Goal: Information Seeking & Learning: Find specific fact

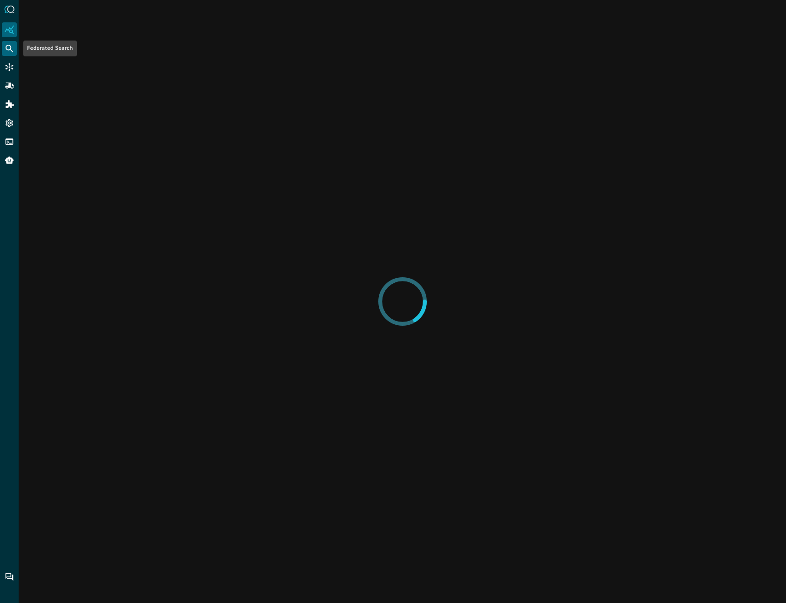
click at [10, 48] on icon "Federated Search" at bounding box center [9, 48] width 9 height 9
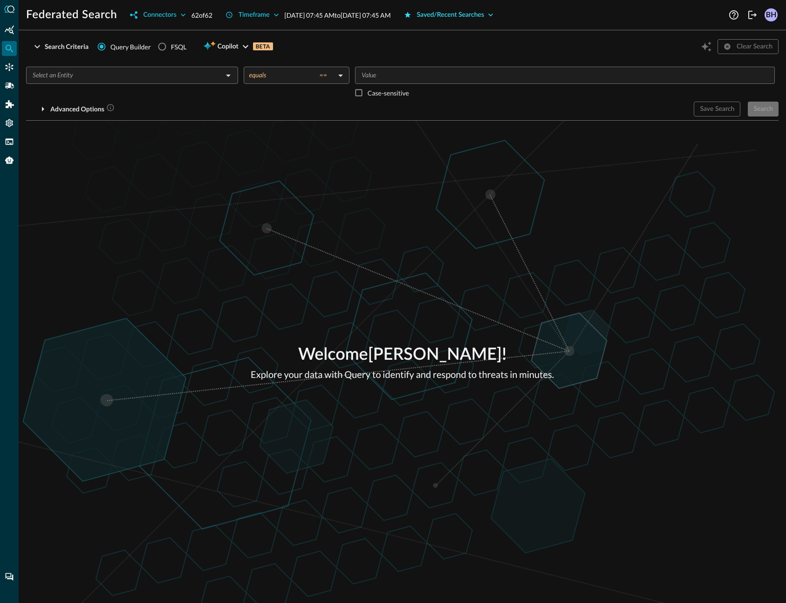
click at [493, 15] on icon "button" at bounding box center [490, 15] width 5 height 3
type input "File Hash"
click at [758, 110] on div "Search" at bounding box center [763, 109] width 20 height 12
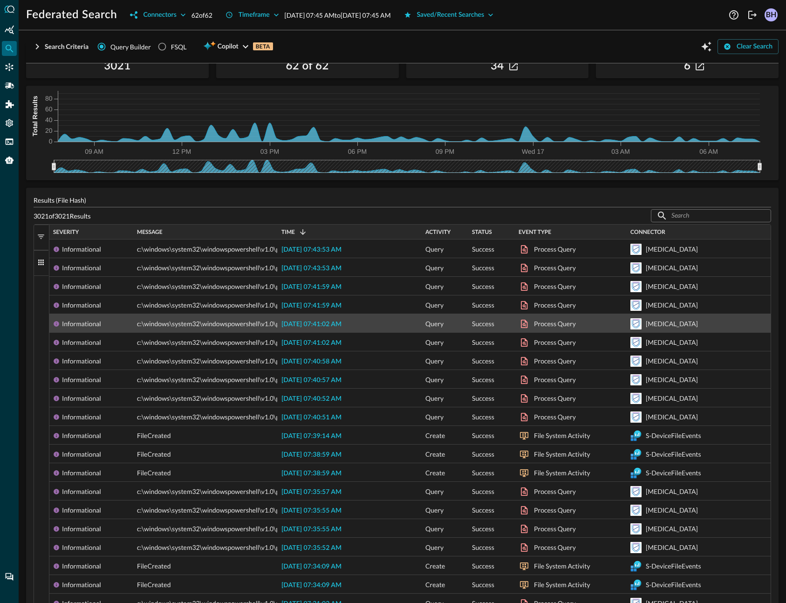
scroll to position [190, 0]
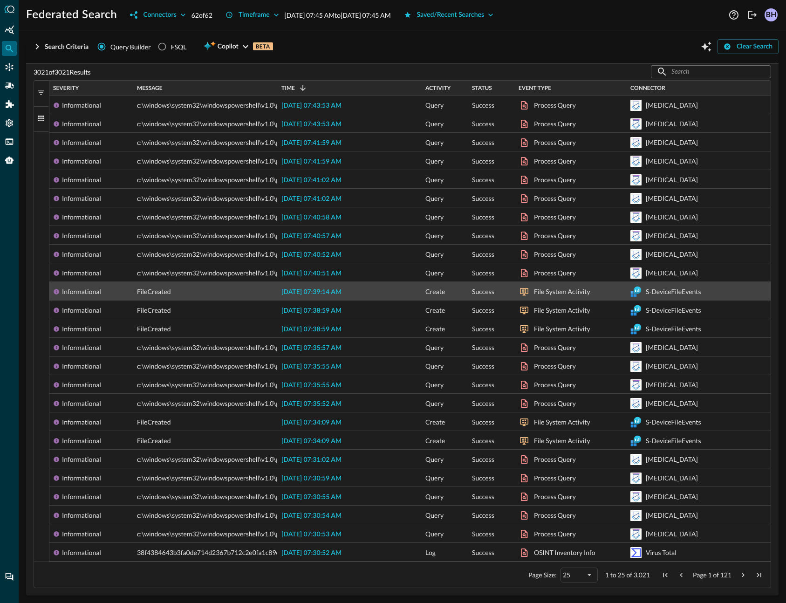
click at [329, 291] on span "[DATE] 07:39:14 AM" at bounding box center [311, 292] width 60 height 7
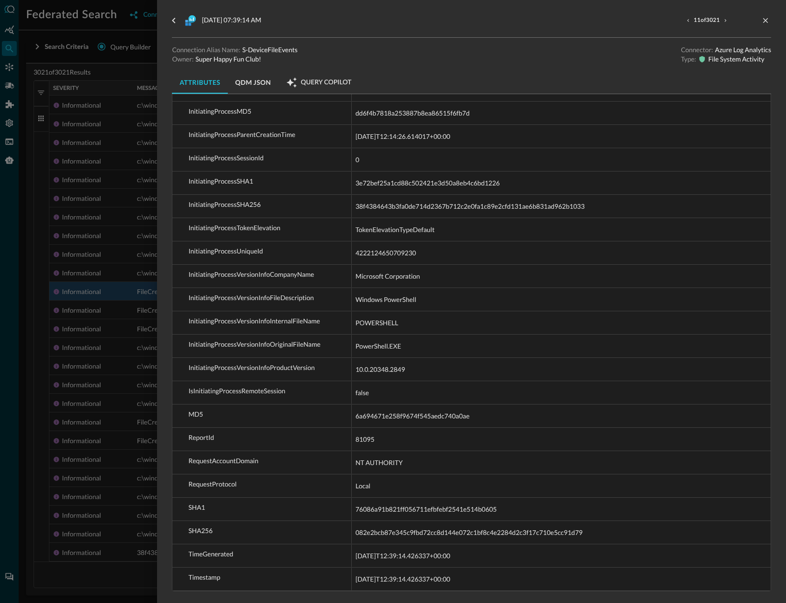
scroll to position [1419, 0]
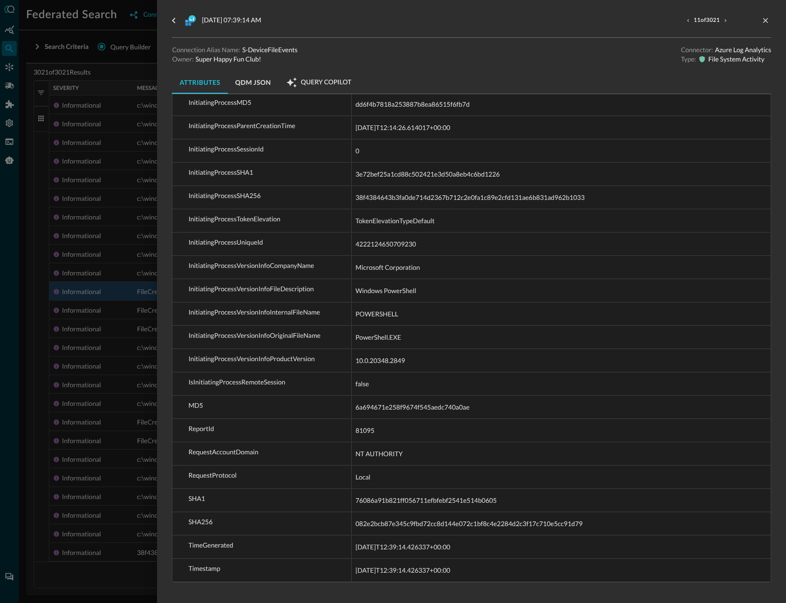
click at [239, 85] on button "QDM JSON" at bounding box center [253, 82] width 51 height 22
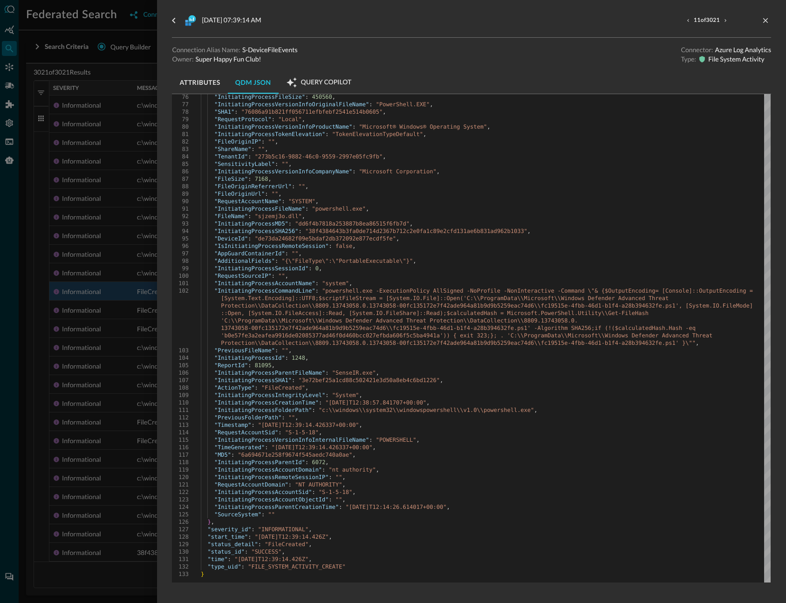
scroll to position [641, 0]
click at [458, 232] on span ""38f4384643b3fa0de714d2367b712c2e0fa1c89e2cfd131ae" at bounding box center [389, 231] width 168 height 7
click at [545, 366] on div ""ReportId" : 81095 ," at bounding box center [485, 364] width 569 height 7
